Goal: Find specific page/section: Find specific page/section

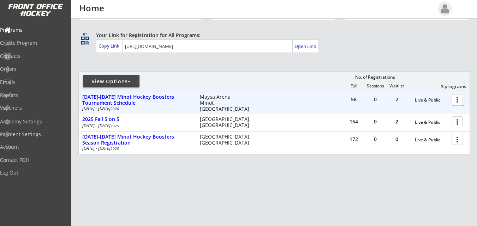
click at [457, 97] on div at bounding box center [458, 99] width 12 height 12
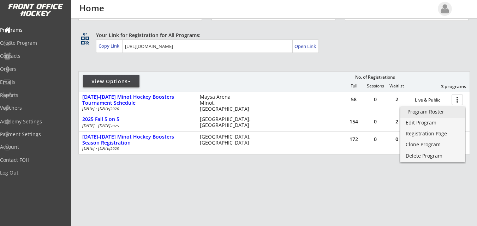
click at [432, 111] on div "Program Roster" at bounding box center [432, 111] width 50 height 5
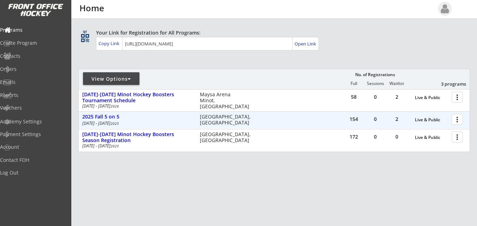
scroll to position [44, 0]
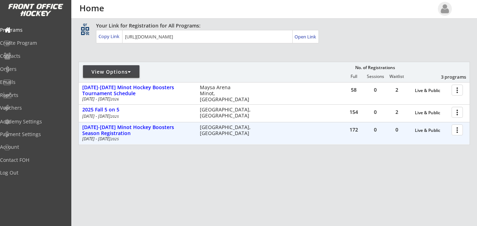
click at [458, 128] on div at bounding box center [458, 129] width 12 height 12
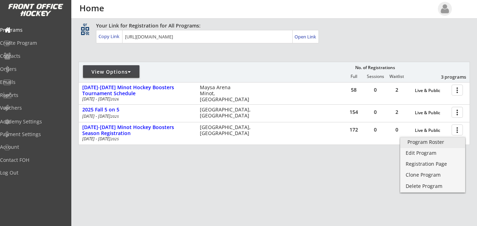
click at [425, 143] on div "Program Roster" at bounding box center [432, 142] width 50 height 5
